Goal: Task Accomplishment & Management: Manage account settings

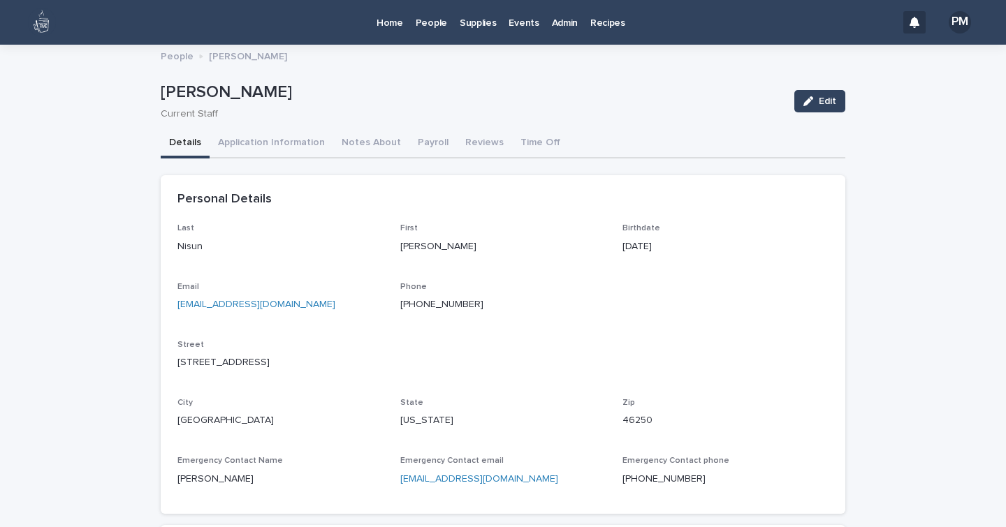
click at [397, 23] on p "Home" at bounding box center [389, 14] width 27 height 29
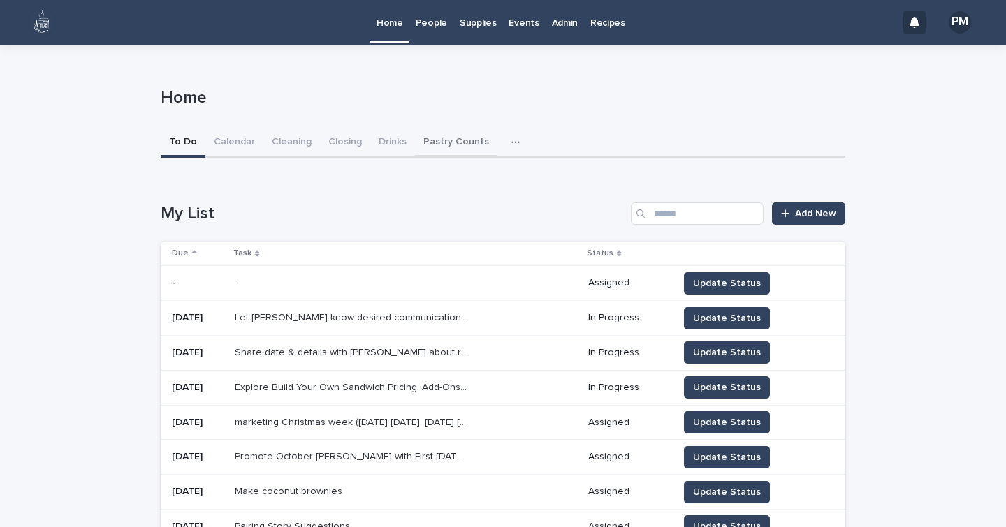
click at [437, 139] on button "Pastry Counts" at bounding box center [456, 142] width 82 height 29
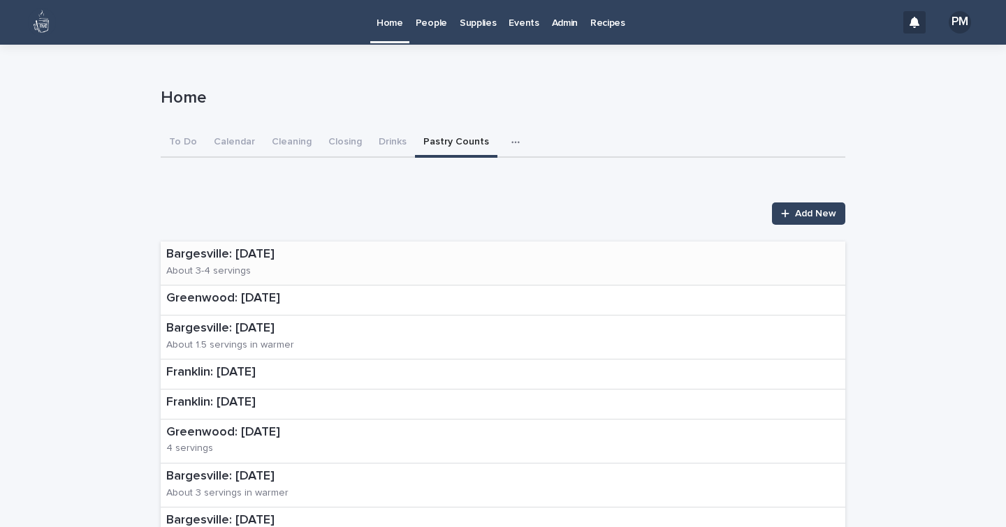
click at [212, 258] on p "Bargesville: [DATE]" at bounding box center [262, 254] width 193 height 15
click at [248, 301] on p "Greenwood: [DATE]" at bounding box center [223, 298] width 114 height 15
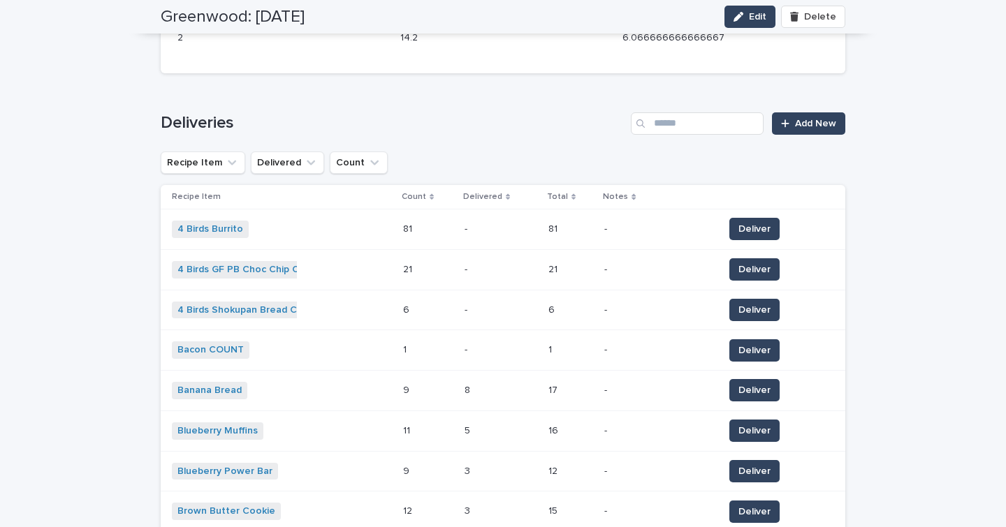
scroll to position [561, 0]
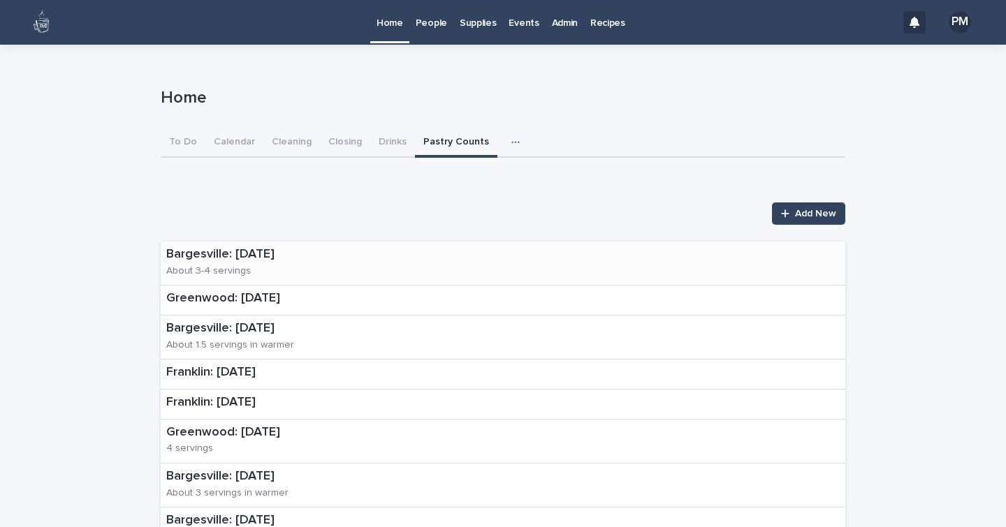
click at [247, 267] on div "[GEOGRAPHIC_DATA]: [DATE] About 3-4 servings" at bounding box center [263, 263] width 204 height 43
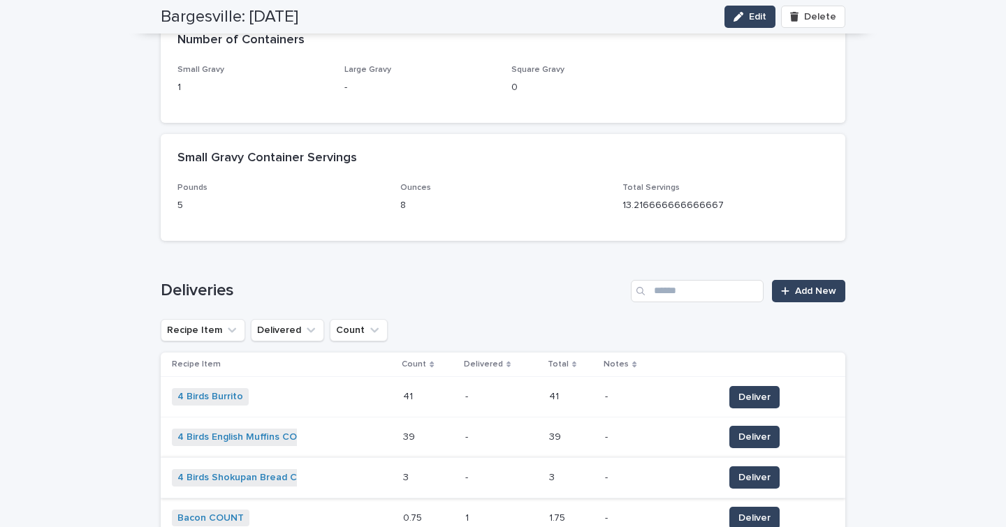
scroll to position [275, 0]
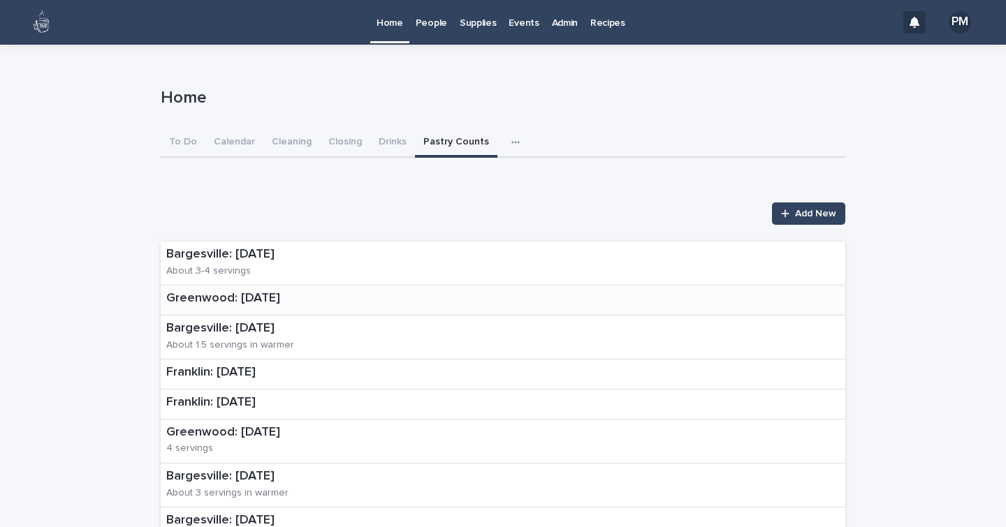
click at [243, 293] on p "Greenwood: [DATE]" at bounding box center [223, 298] width 114 height 15
click at [201, 256] on p "Bargesville: [DATE]" at bounding box center [262, 254] width 193 height 15
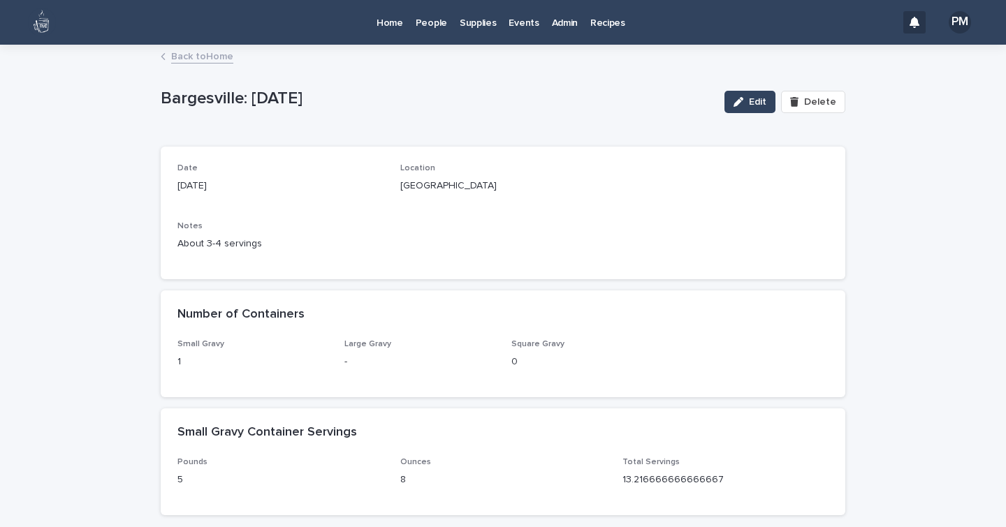
click at [428, 27] on p "People" at bounding box center [431, 14] width 31 height 29
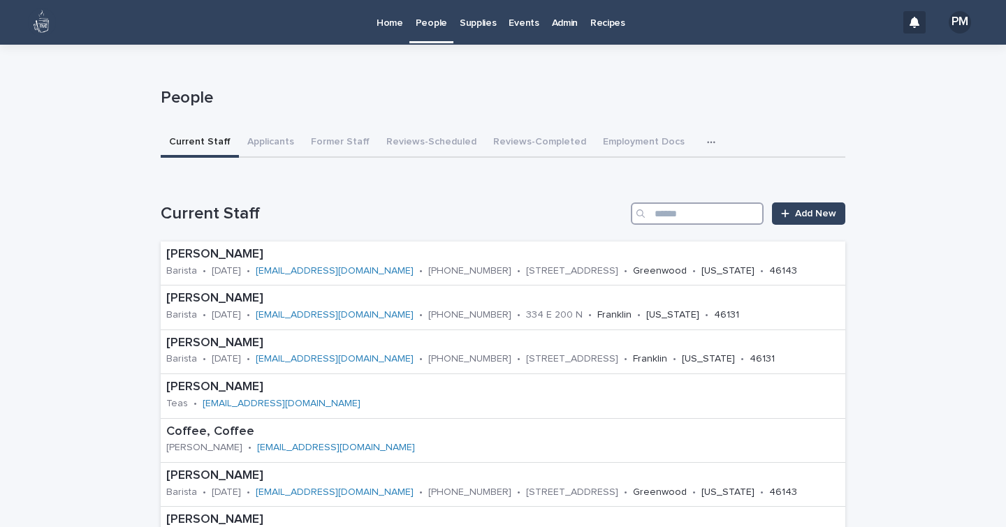
click at [679, 216] on input "Search" at bounding box center [697, 214] width 133 height 22
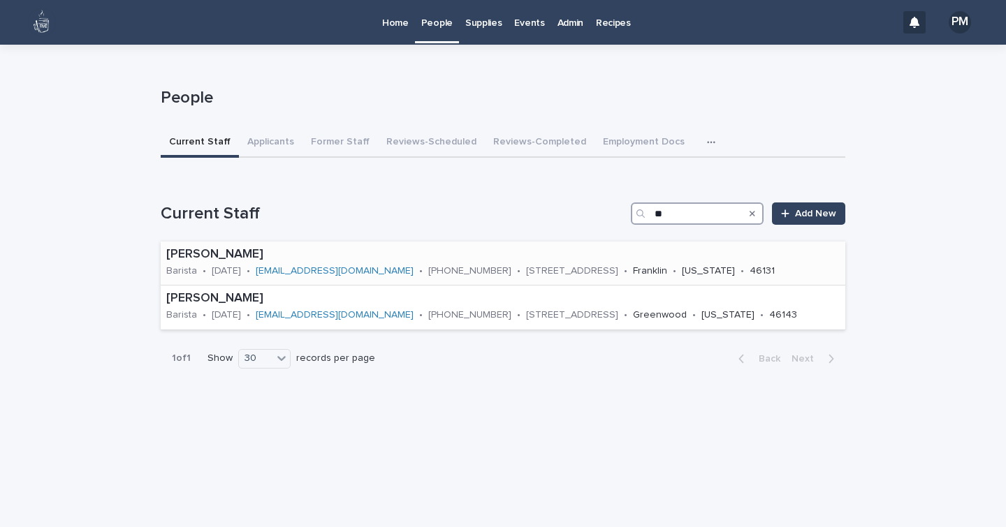
type input "**"
click at [227, 244] on div "[PERSON_NAME]" at bounding box center [502, 253] width 673 height 18
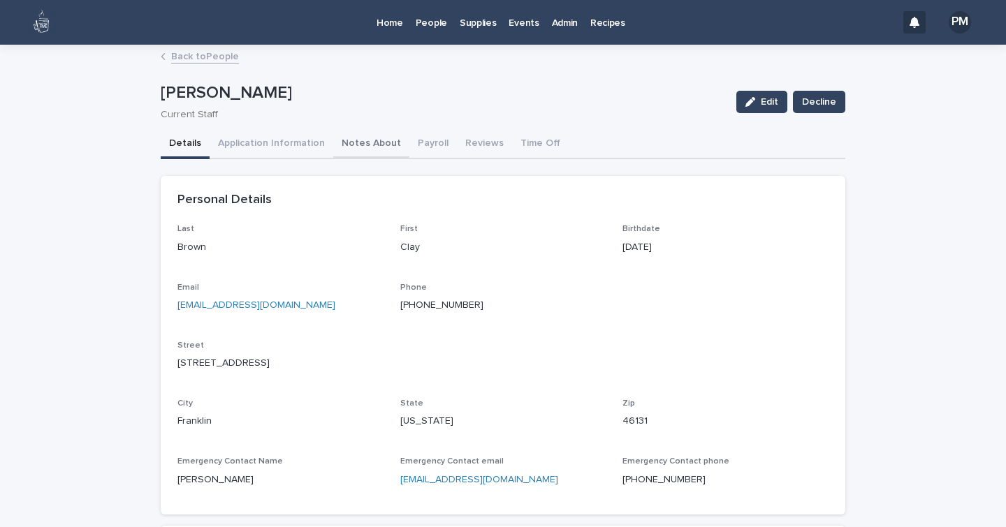
click at [348, 142] on button "Notes About" at bounding box center [371, 144] width 76 height 29
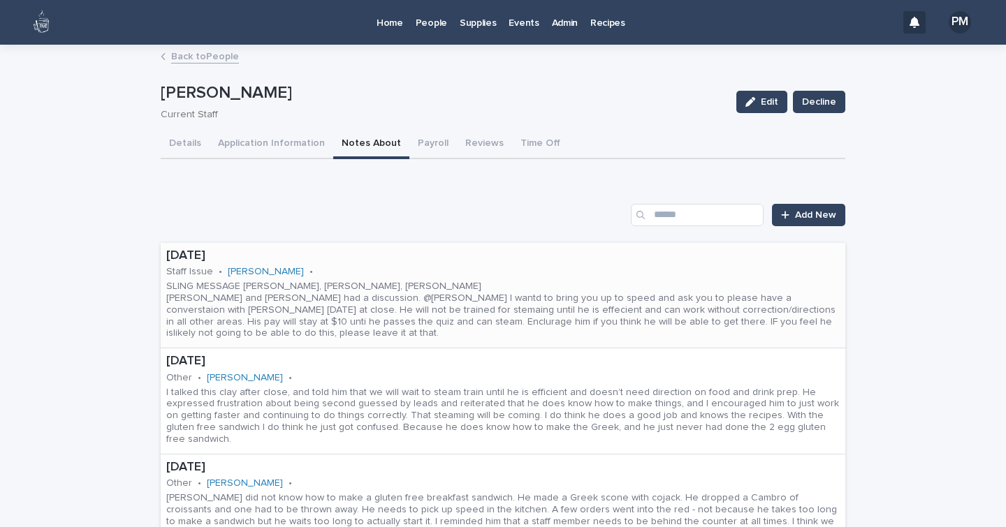
click at [763, 300] on p "SLING MESSAGE [PERSON_NAME], [PERSON_NAME], [PERSON_NAME] [PERSON_NAME] and [PE…" at bounding box center [502, 310] width 673 height 59
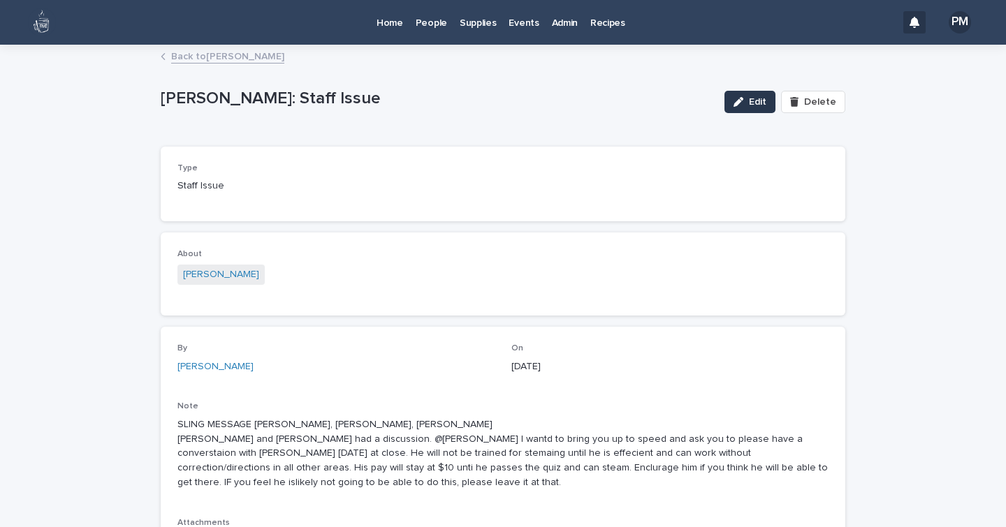
click at [761, 104] on span "Edit" at bounding box center [757, 102] width 17 height 10
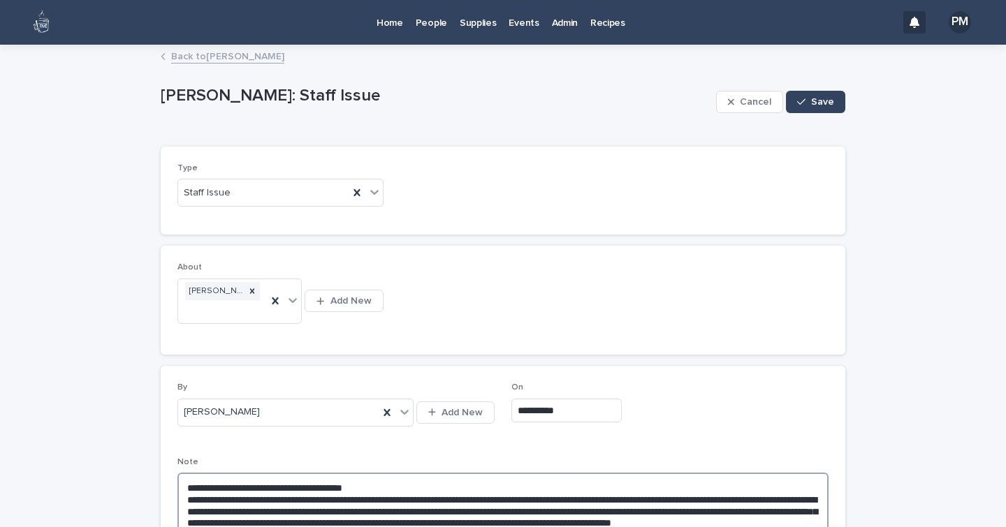
click at [376, 494] on textarea "**********" at bounding box center [502, 511] width 651 height 76
type textarea "**********"
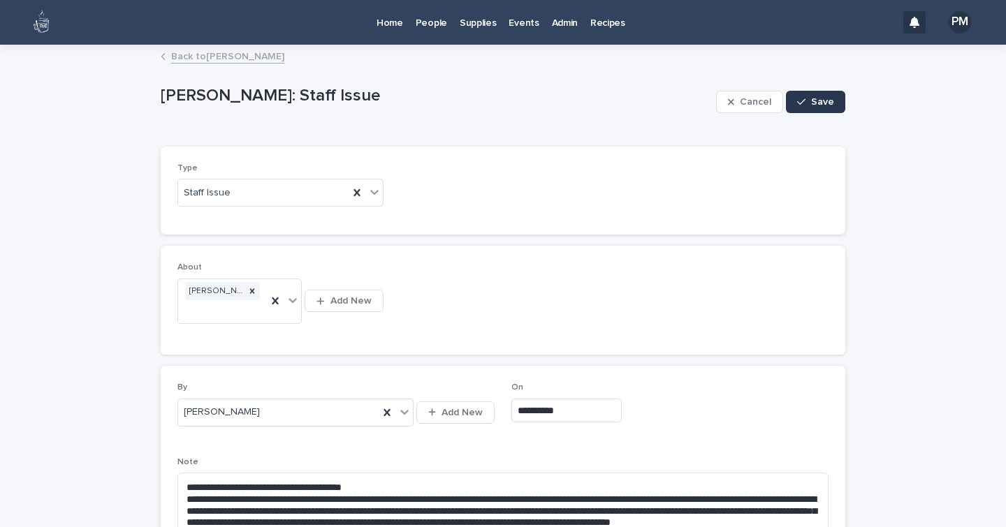
click at [822, 105] on span "Save" at bounding box center [822, 102] width 23 height 10
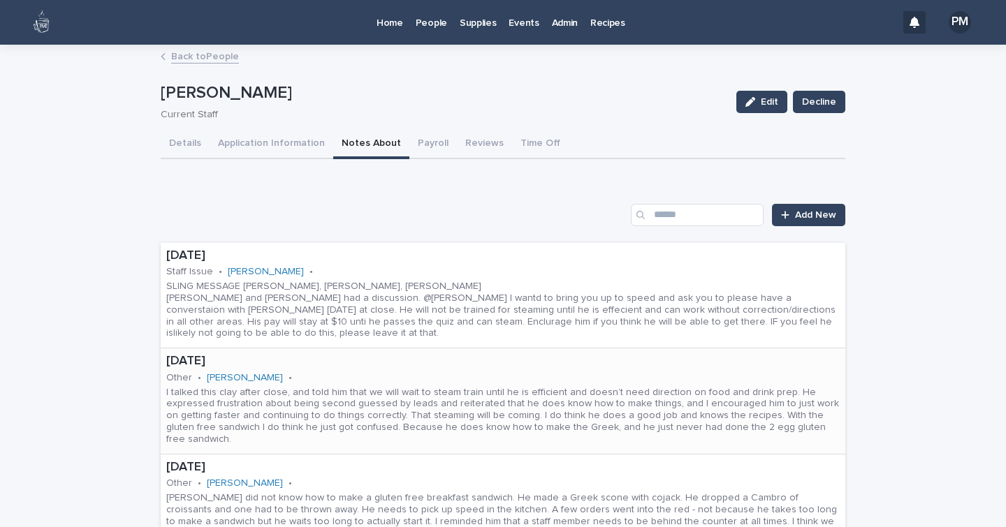
click at [776, 420] on p "I talked this clay after close, and told him that we will wait to steam train u…" at bounding box center [502, 416] width 673 height 59
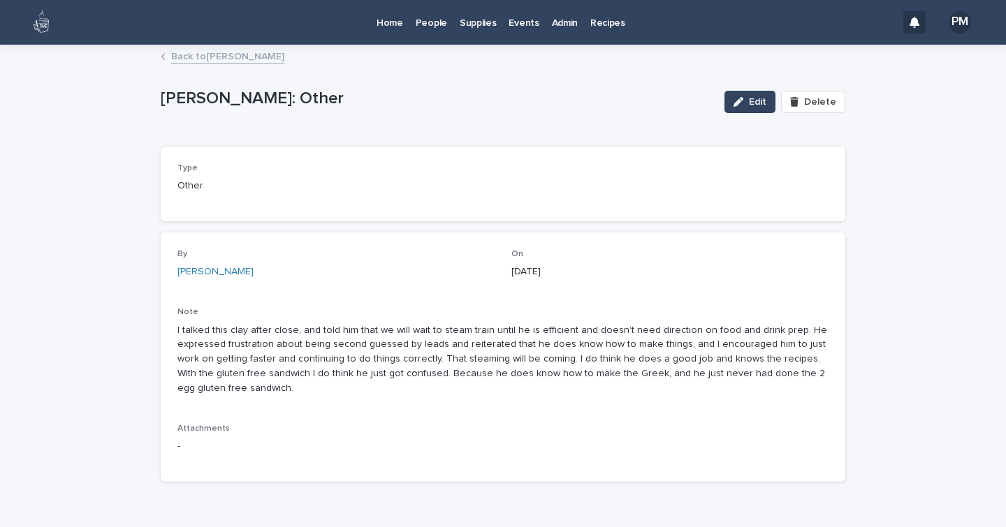
click at [391, 24] on p "Home" at bounding box center [389, 14] width 27 height 29
